Goal: Task Accomplishment & Management: Use online tool/utility

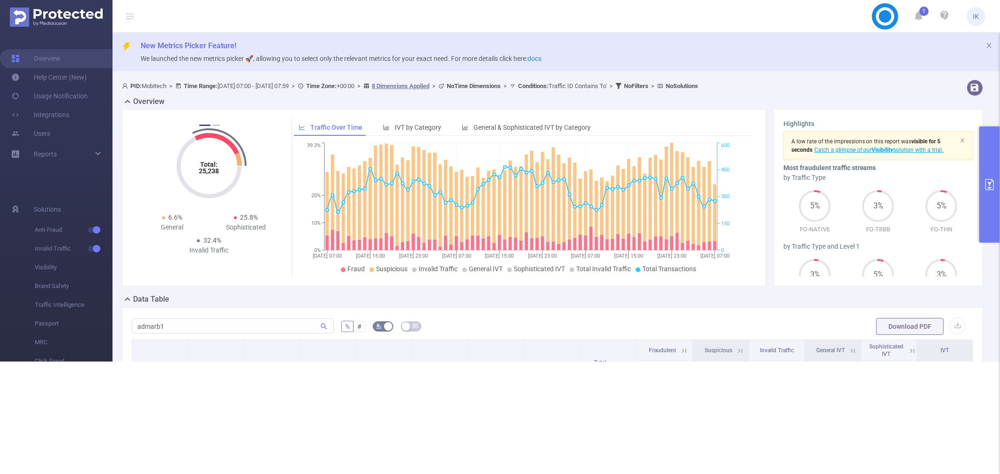
scroll to position [223, 0]
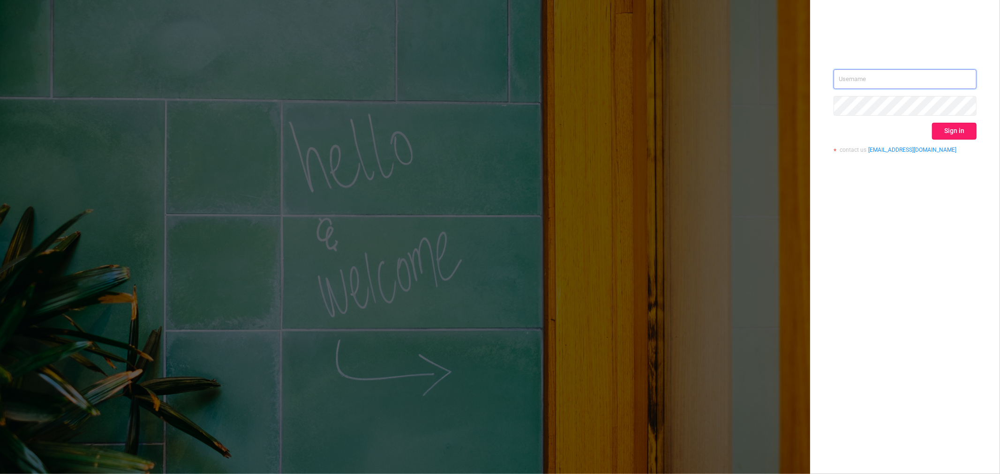
type input "ido@mobitech.io"
click at [943, 132] on button "Sign in" at bounding box center [954, 131] width 45 height 17
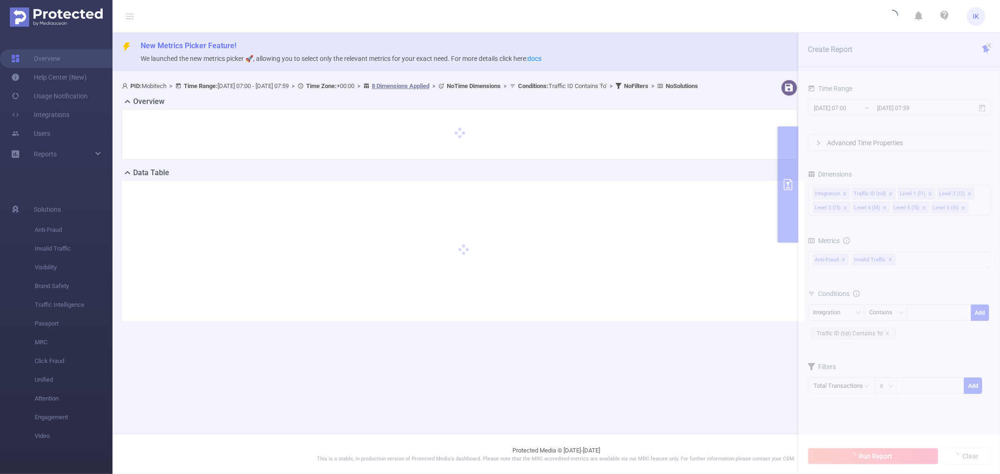
click at [947, 105] on section "PID: Mobitech > Time Range: 2025-06-15 07:00 - 2025-06-18 07:59 > Time Zone: +0…" at bounding box center [555, 208] width 887 height 264
click at [932, 108] on section "PID: Mobitech > Time Range: 2025-06-15 07:00 - 2025-06-18 07:59 > Time Zone: +0…" at bounding box center [555, 208] width 887 height 264
click at [903, 114] on section "PID: Mobitech > Time Range: 2025-06-15 07:00 - 2025-06-18 07:59 > Time Zone: +0…" at bounding box center [555, 208] width 887 height 264
click at [899, 106] on section "PID: Mobitech > Time Range: 2025-06-15 07:00 - 2025-06-18 07:59 > Time Zone: +0…" at bounding box center [555, 208] width 887 height 264
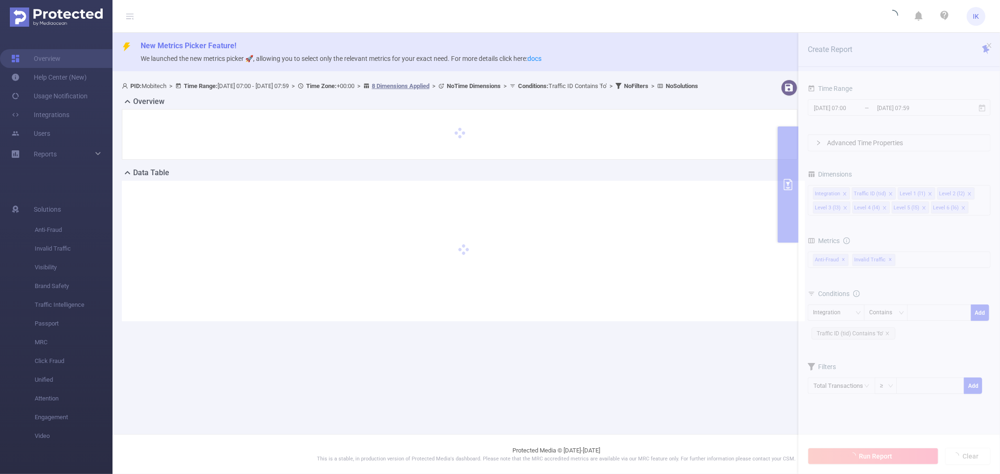
click at [899, 106] on section "PID: Mobitech > Time Range: 2025-06-15 07:00 - 2025-06-18 07:59 > Time Zone: +0…" at bounding box center [555, 208] width 887 height 264
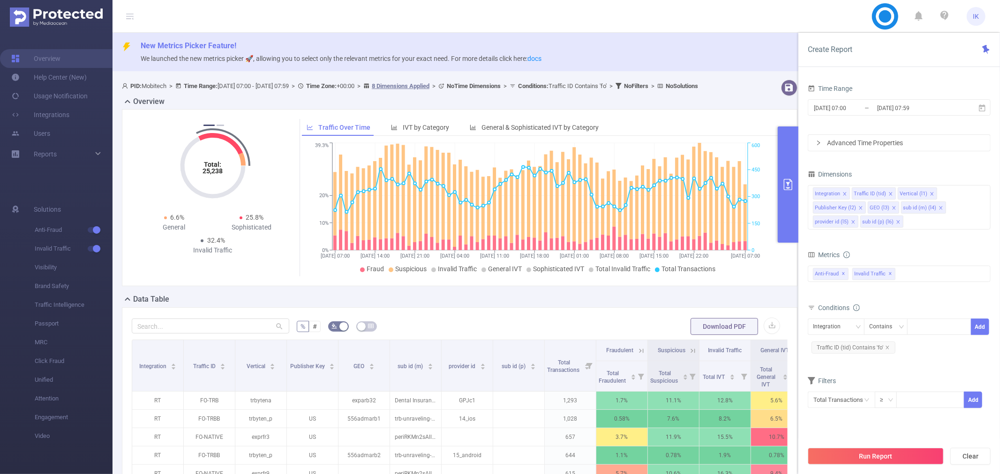
click at [893, 127] on form "Time Range 2025-06-15 07:00 _ 2025-06-18 07:59 Advanced Time Properties" at bounding box center [898, 116] width 183 height 69
click at [896, 108] on input "[DATE] 07:59" at bounding box center [914, 108] width 76 height 13
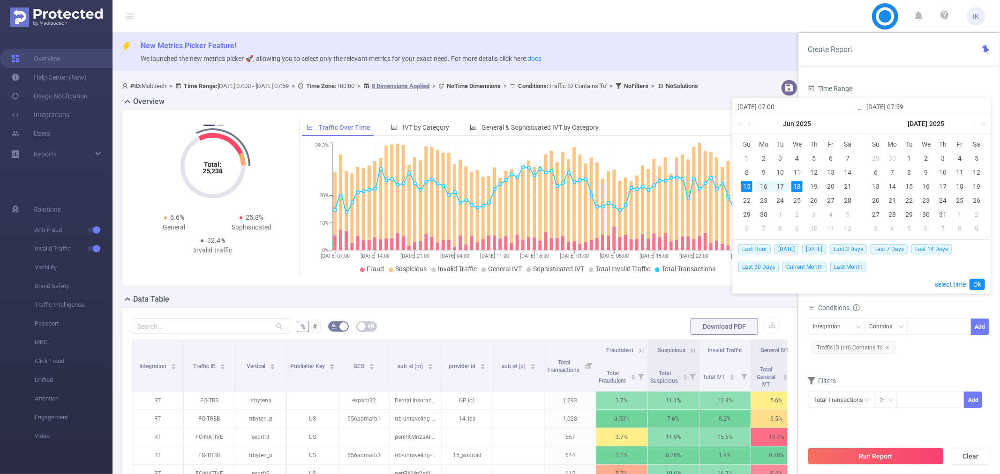
click at [975, 125] on link at bounding box center [981, 123] width 12 height 19
click at [986, 124] on link at bounding box center [981, 123] width 12 height 19
click at [985, 124] on link at bounding box center [981, 123] width 12 height 19
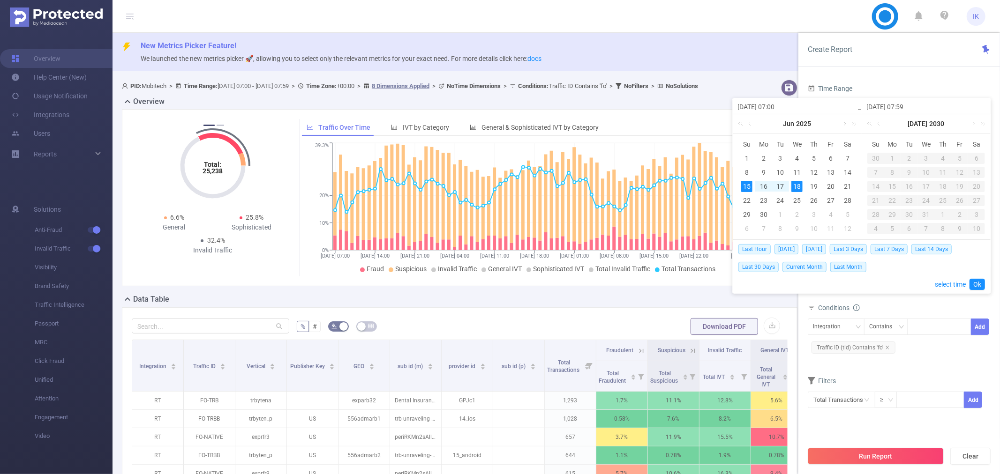
click at [844, 120] on link at bounding box center [843, 123] width 8 height 19
click at [844, 123] on link at bounding box center [843, 123] width 8 height 19
click at [812, 172] on div "7" at bounding box center [813, 172] width 11 height 11
click at [764, 186] on div "11" at bounding box center [763, 186] width 11 height 11
type input "2025-08-07 07:00"
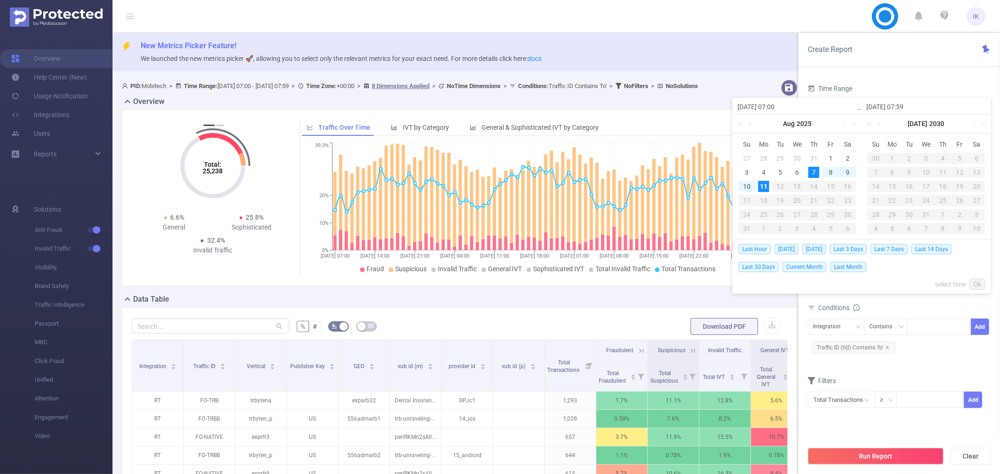
type input "2025-08-11 07:59"
type input "2025-08-07 07:00"
type input "2025-08-11 07:59"
click at [982, 282] on link "Ok" at bounding box center [976, 284] width 15 height 11
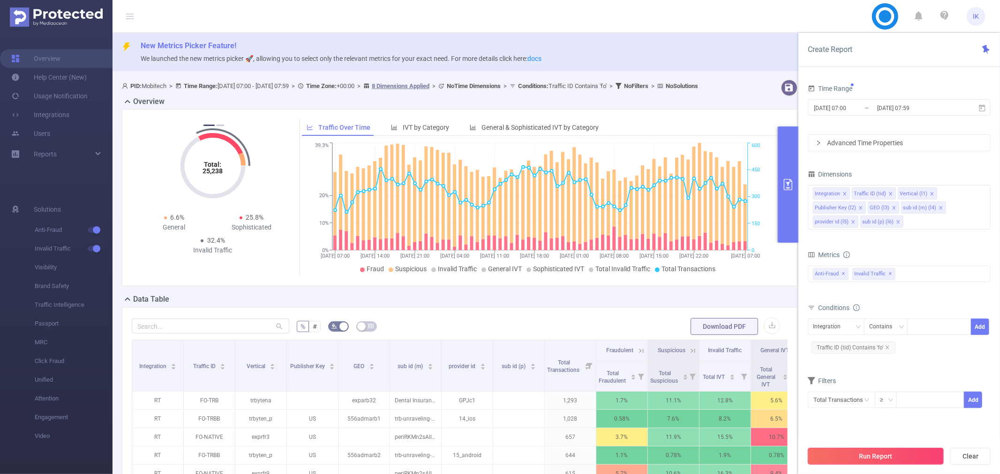
click at [852, 455] on button "Run Report" at bounding box center [875, 456] width 136 height 17
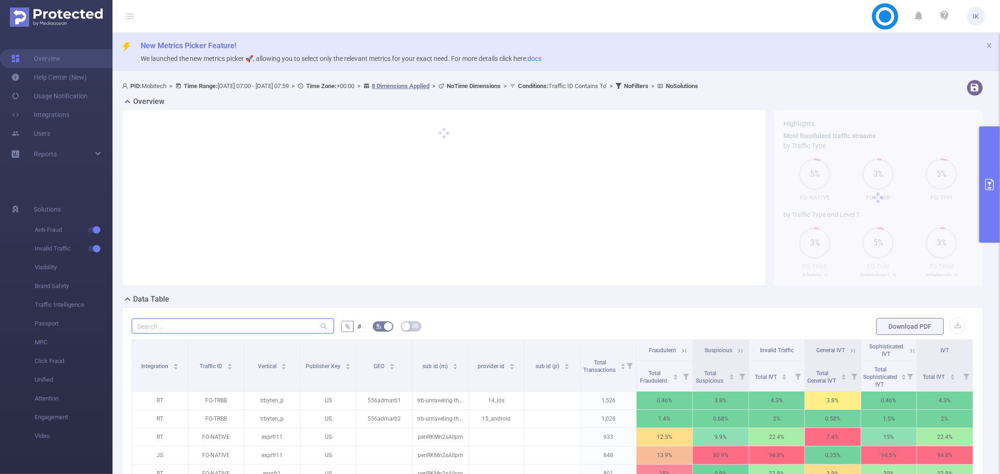
click at [212, 321] on input "text" at bounding box center [233, 326] width 202 height 15
type input "מ"
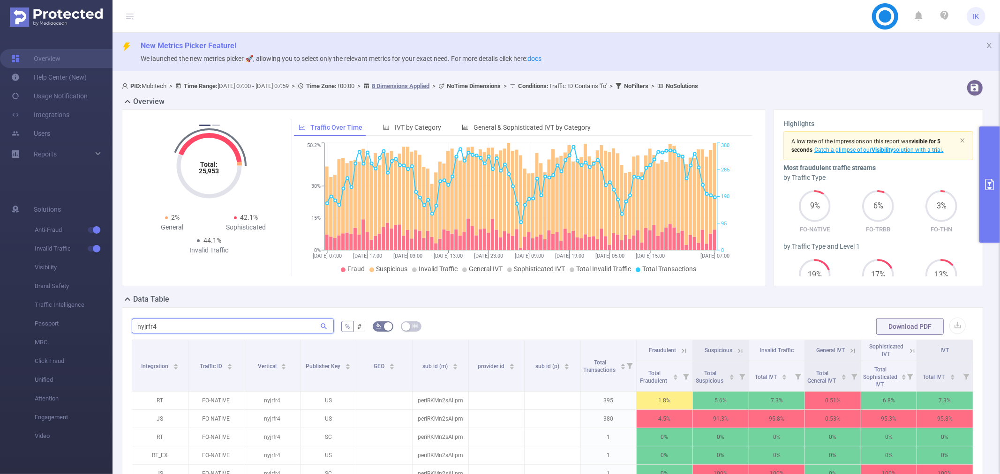
scroll to position [52, 0]
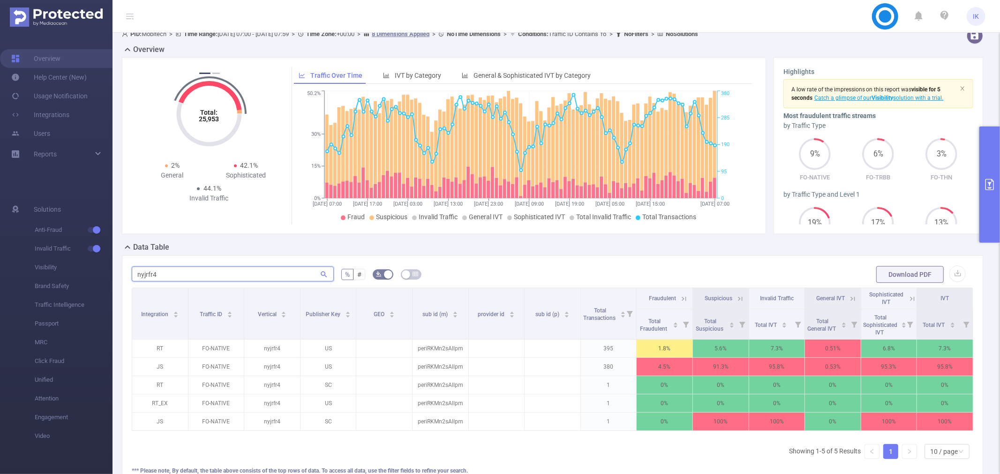
type input "nyjrfr4"
click at [908, 300] on icon at bounding box center [912, 299] width 8 height 8
